Goal: Use online tool/utility: Use online tool/utility

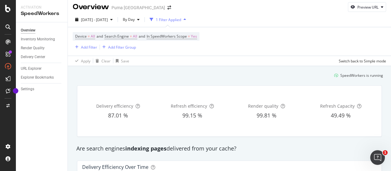
scroll to position [3, 0]
click at [41, 64] on div "URL Explorer" at bounding box center [44, 68] width 47 height 9
click at [38, 69] on div "URL Explorer" at bounding box center [31, 68] width 21 height 6
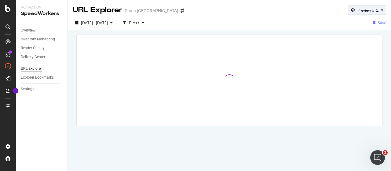
click at [371, 8] on div "Preview URL" at bounding box center [367, 10] width 21 height 5
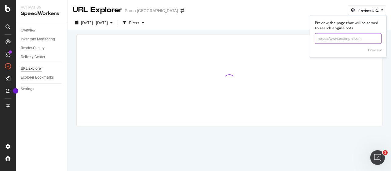
click at [354, 40] on input "url" at bounding box center [348, 38] width 67 height 11
paste input "[URL][DOMAIN_NAME]"
type input "[URL][DOMAIN_NAME]"
click at [375, 50] on div "Preview" at bounding box center [374, 49] width 13 height 5
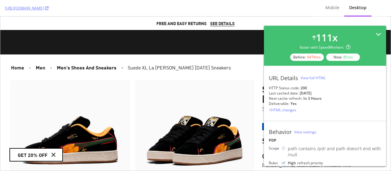
click at [376, 34] on icon at bounding box center [378, 33] width 5 height 5
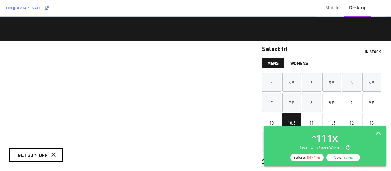
scroll to position [164, 0]
